Goal: Task Accomplishment & Management: Use online tool/utility

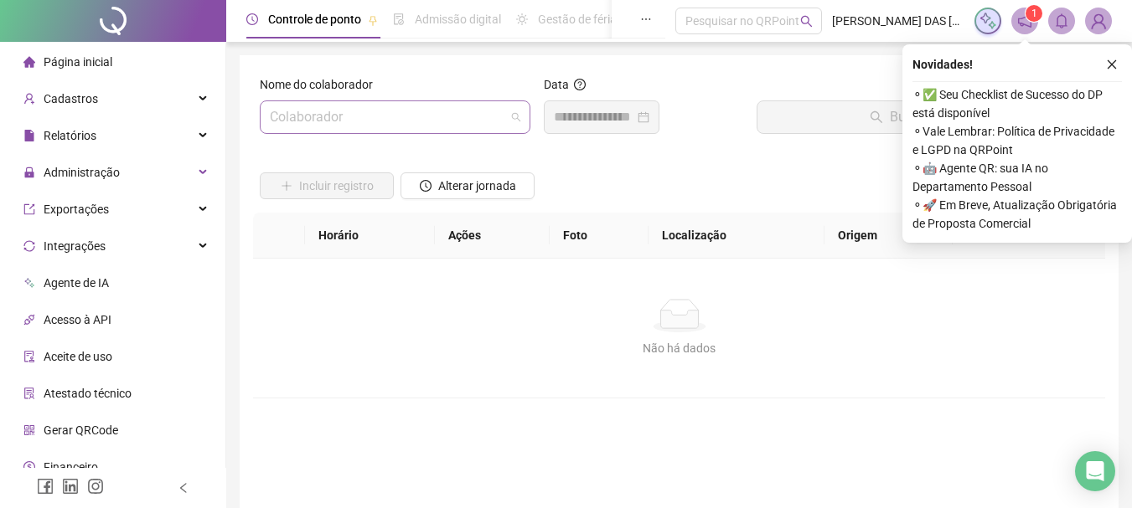
click at [399, 123] on input "search" at bounding box center [387, 117] width 235 height 32
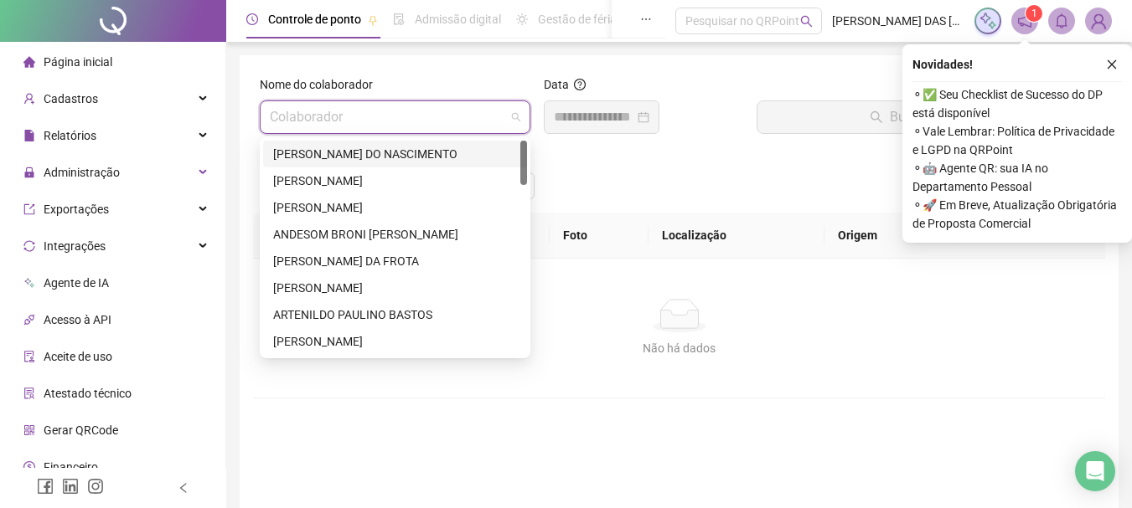
click at [324, 152] on div "[PERSON_NAME] DO NASCIMENTO" at bounding box center [395, 154] width 244 height 18
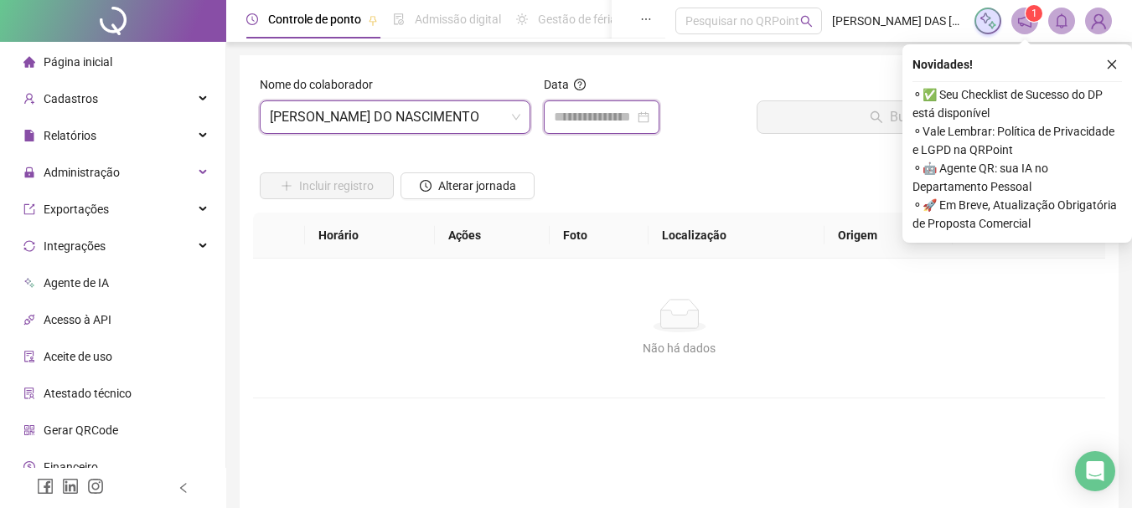
click at [593, 124] on input at bounding box center [594, 117] width 80 height 20
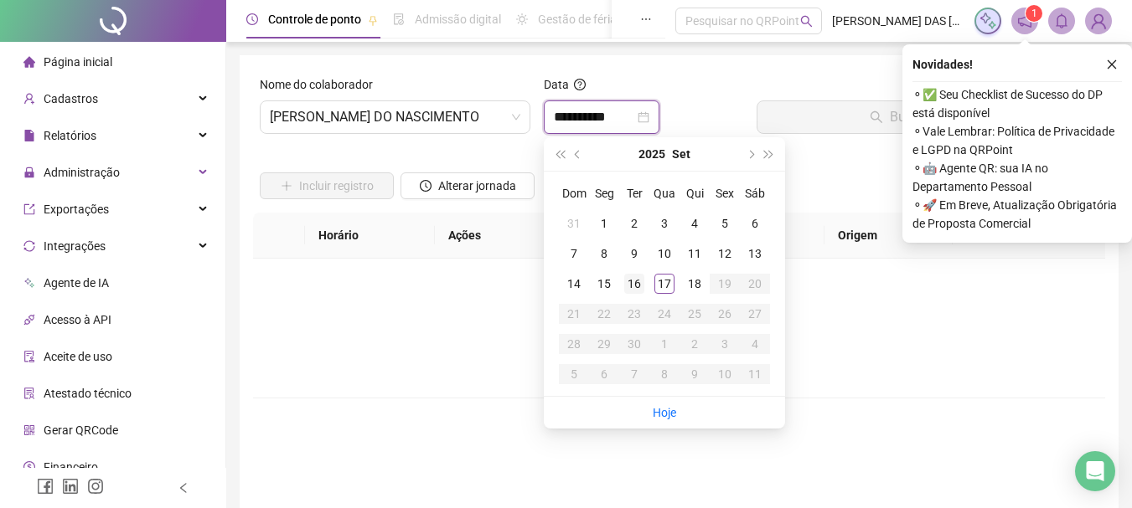
type input "**********"
